Goal: Navigation & Orientation: Find specific page/section

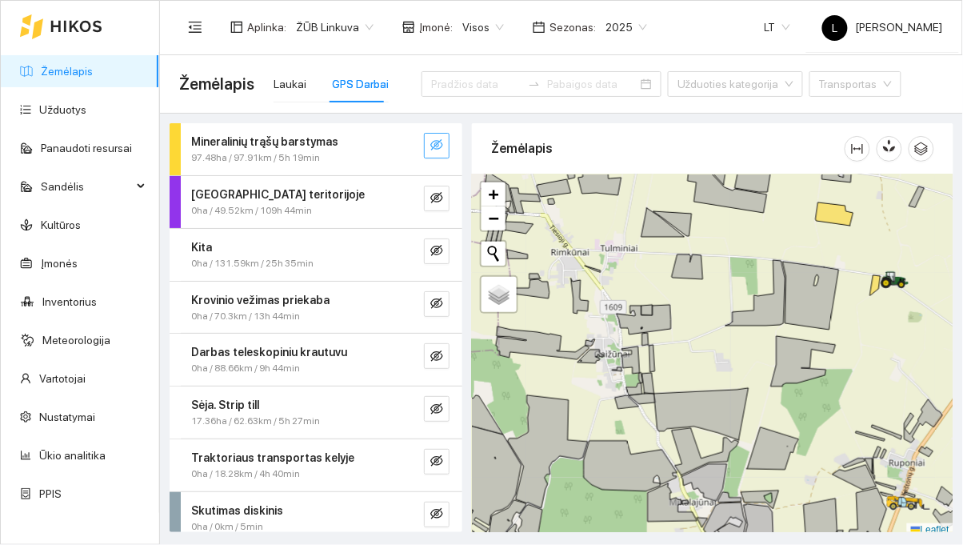
click at [429, 145] on button "button" at bounding box center [437, 146] width 26 height 26
click at [436, 141] on icon "eye" at bounding box center [436, 146] width 13 height 10
click at [39, 385] on link "Vartotojai" at bounding box center [62, 378] width 46 height 13
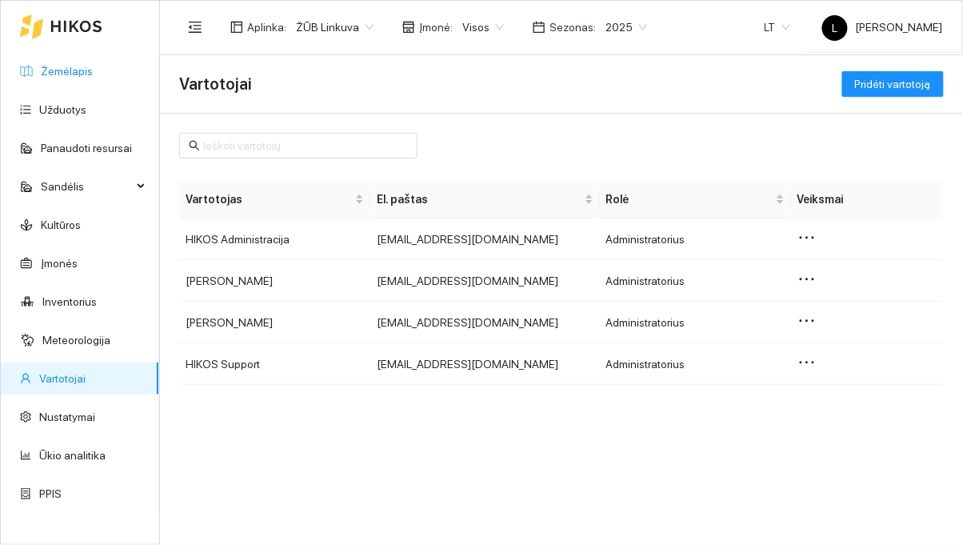
click at [86, 78] on link "Žemėlapis" at bounding box center [67, 71] width 52 height 13
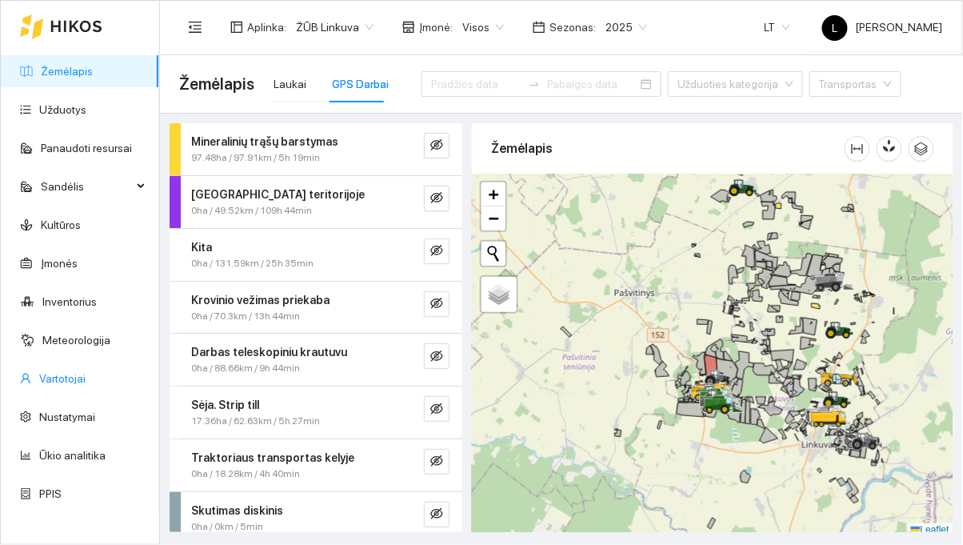
click at [39, 385] on link "Vartotojai" at bounding box center [62, 378] width 46 height 13
